Goal: Information Seeking & Learning: Learn about a topic

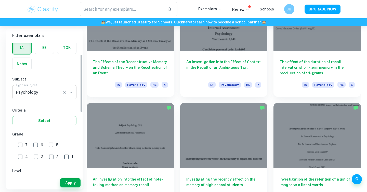
scroll to position [26, 0]
click at [22, 144] on input "7" at bounding box center [20, 144] width 10 height 10
checkbox input "true"
click at [38, 146] on input "6" at bounding box center [36, 144] width 10 height 10
checkbox input "true"
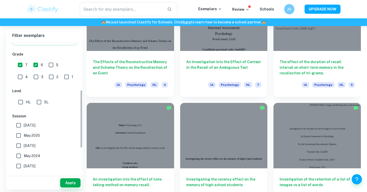
scroll to position [118, 0]
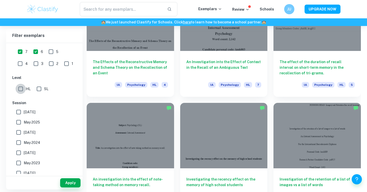
click at [22, 90] on input "HL" at bounding box center [21, 89] width 10 height 10
checkbox input "true"
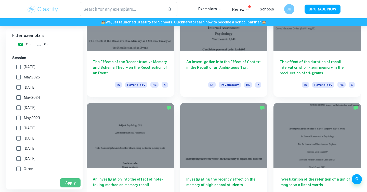
click at [65, 182] on button "Apply" at bounding box center [70, 182] width 20 height 9
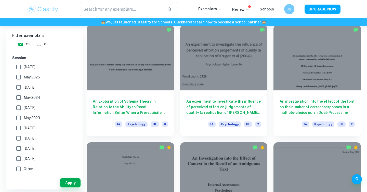
scroll to position [623, 0]
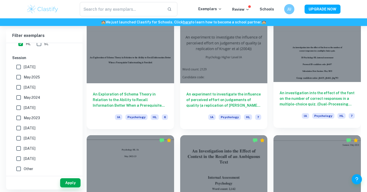
click at [330, 84] on div "An investigation into the effect of the font on the number of correct responses…" at bounding box center [316, 105] width 87 height 46
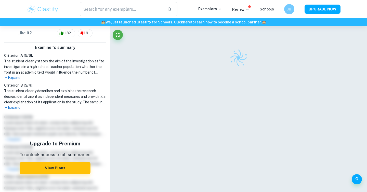
scroll to position [30, 0]
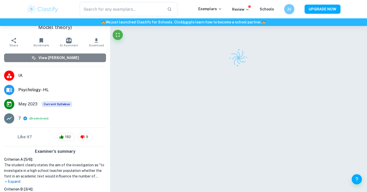
click at [84, 61] on button "View [PERSON_NAME]" at bounding box center [55, 57] width 102 height 9
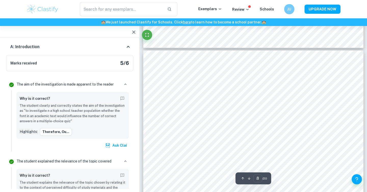
scroll to position [2071, 0]
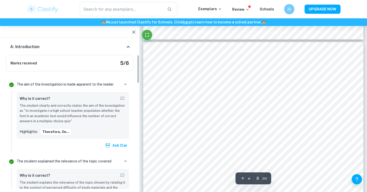
click at [125, 47] on icon at bounding box center [128, 47] width 6 height 6
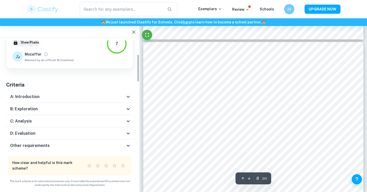
scroll to position [20, 0]
click at [96, 130] on div "D: Evaluation" at bounding box center [67, 133] width 115 height 6
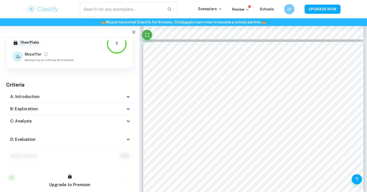
click at [61, 139] on div "D: Evaluation" at bounding box center [67, 139] width 115 height 6
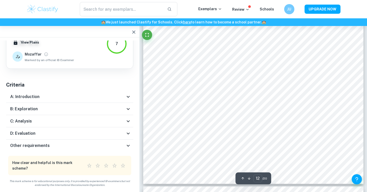
scroll to position [3400, 0]
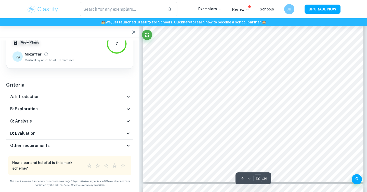
click at [118, 102] on div "A: Introduction" at bounding box center [69, 97] width 127 height 12
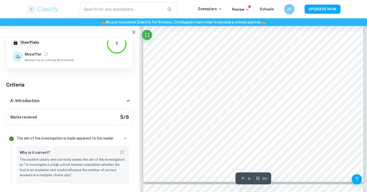
scroll to position [0, 0]
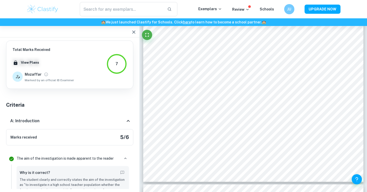
click at [118, 125] on div "A: Introduction" at bounding box center [69, 121] width 127 height 16
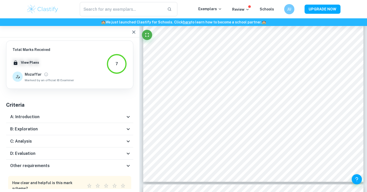
click at [113, 127] on div "B: Exploration" at bounding box center [67, 129] width 115 height 6
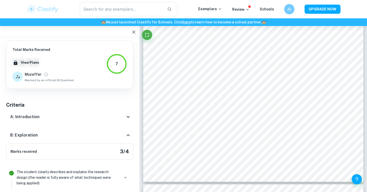
click at [109, 132] on div "B: Exploration" at bounding box center [67, 135] width 115 height 6
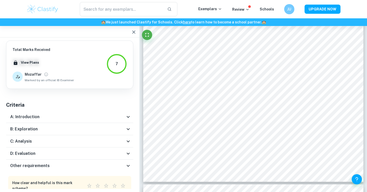
click at [107, 141] on div "C: Analysis" at bounding box center [67, 141] width 115 height 6
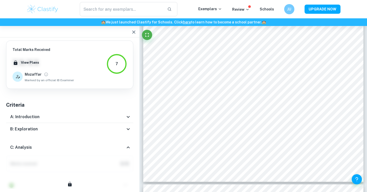
click at [107, 141] on div "C: Analysis" at bounding box center [69, 147] width 127 height 16
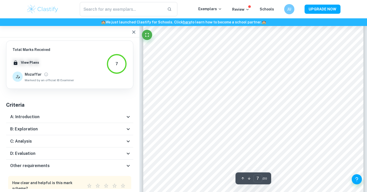
scroll to position [1880, 0]
click at [147, 35] on icon "Fullscreen" at bounding box center [147, 35] width 6 height 6
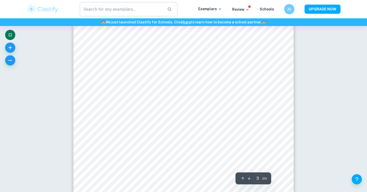
scroll to position [751, 0]
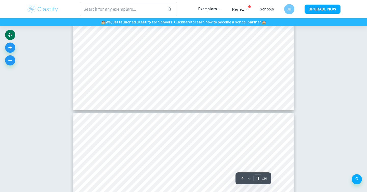
type input "12"
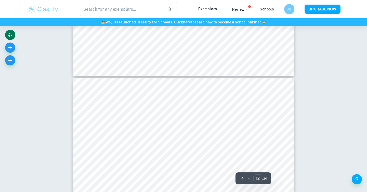
scroll to position [3219, 0]
